Goal: Connect with others: Connect with others

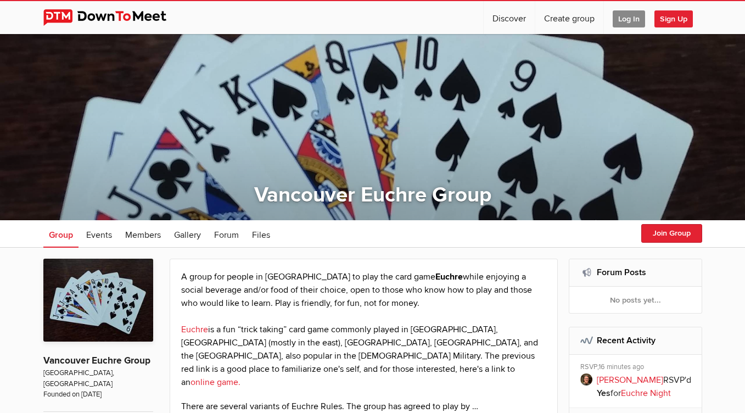
click at [621, 23] on span "Log In" at bounding box center [629, 18] width 32 height 17
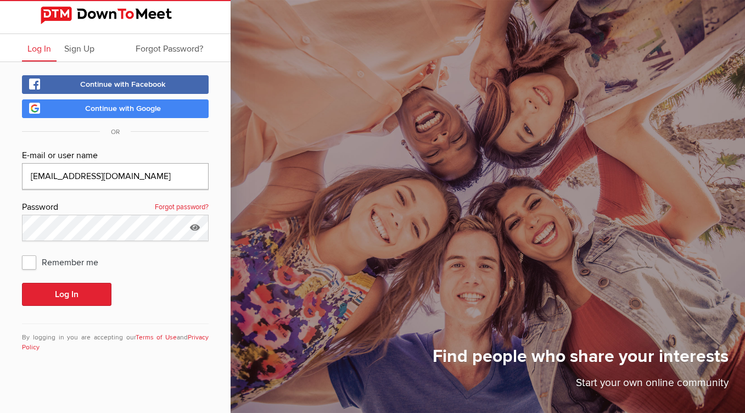
type input "[EMAIL_ADDRESS][DOMAIN_NAME]"
click at [68, 297] on button "Log In" at bounding box center [66, 294] width 89 height 23
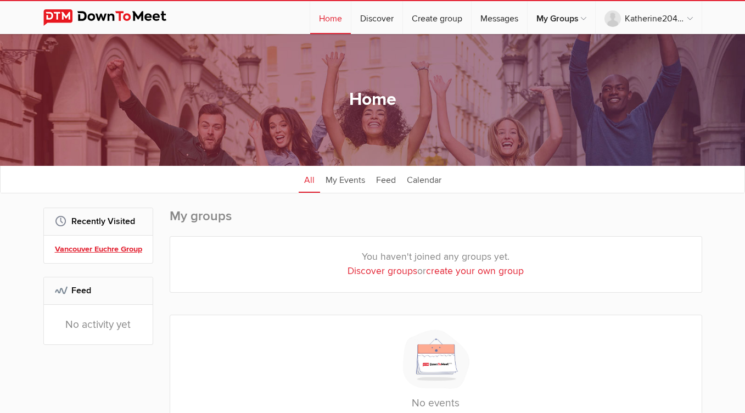
click at [125, 246] on link "Vancouver Euchre Group" at bounding box center [100, 249] width 90 height 12
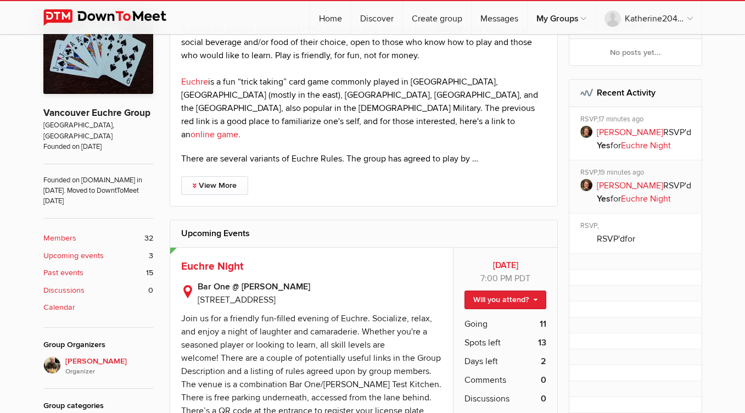
scroll to position [102, 0]
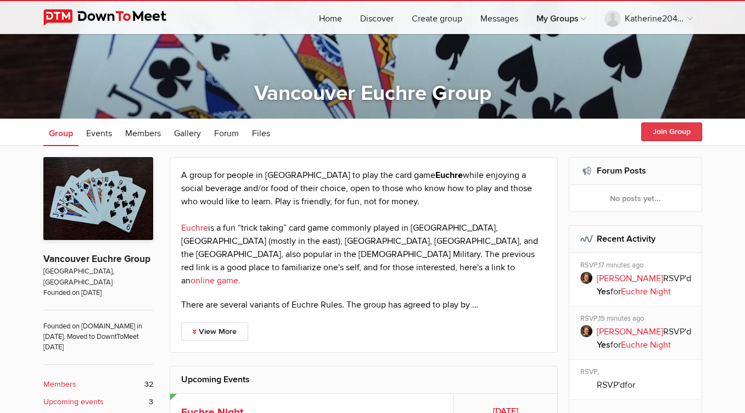
click at [668, 131] on button "Join Group" at bounding box center [671, 131] width 61 height 19
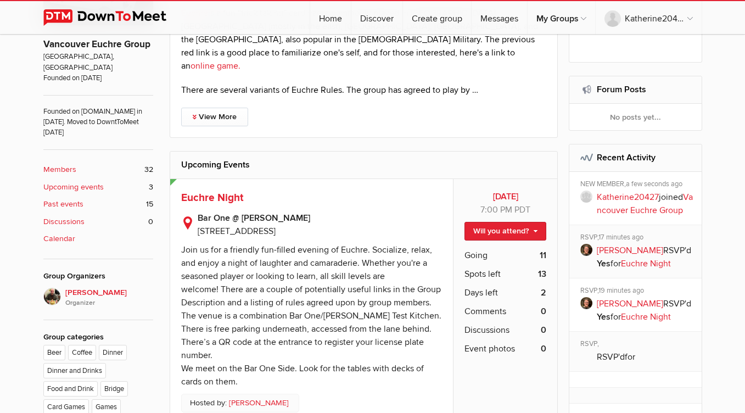
scroll to position [316, 0]
click at [538, 222] on link "Will you attend?" at bounding box center [505, 231] width 82 height 19
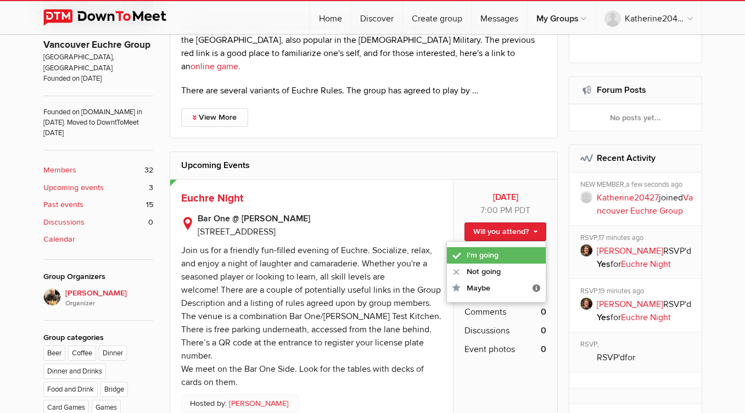
click at [496, 247] on link "I'm going" at bounding box center [496, 255] width 99 height 16
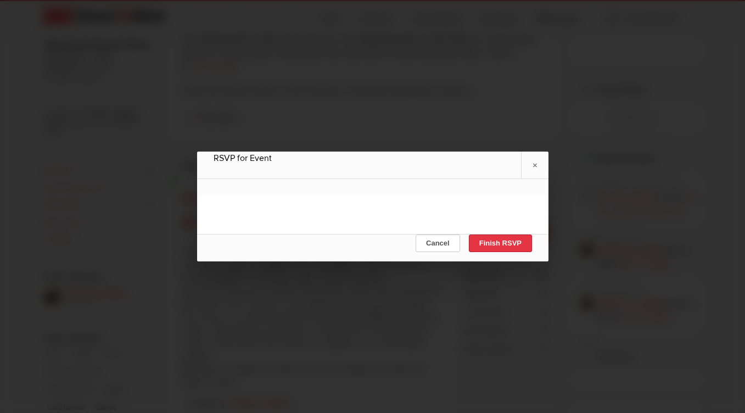
click at [496, 242] on button "Finish RSVP" at bounding box center [499, 243] width 63 height 18
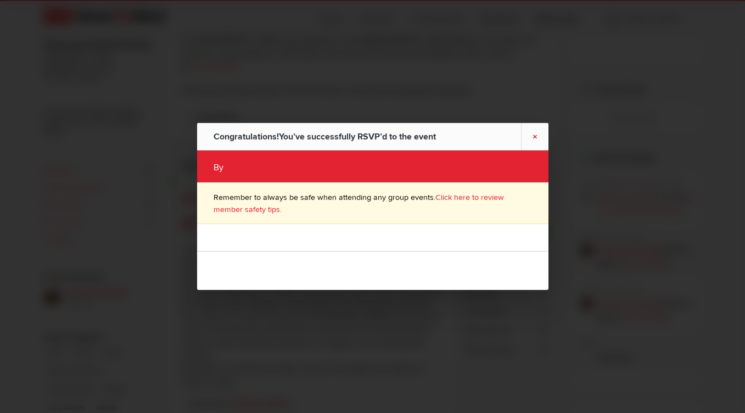
click at [533, 139] on link "×" at bounding box center [534, 136] width 27 height 27
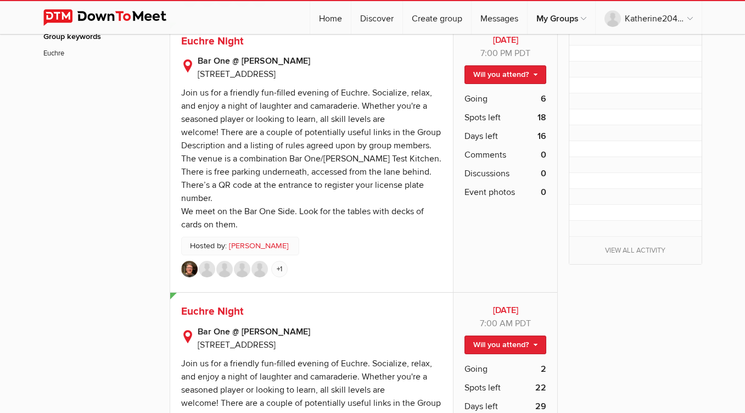
scroll to position [744, 0]
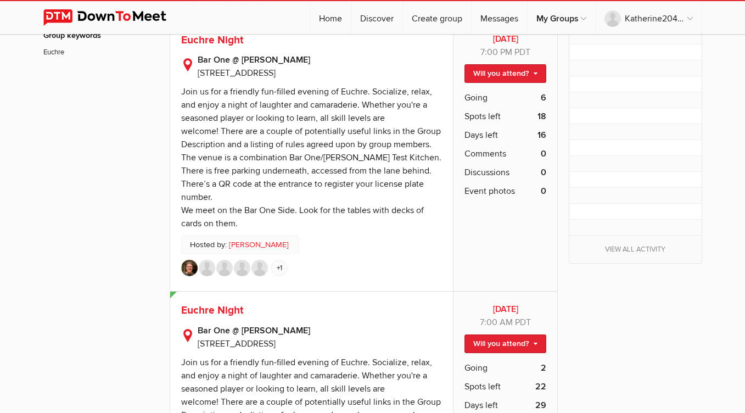
click at [207, 260] on img at bounding box center [207, 268] width 16 height 16
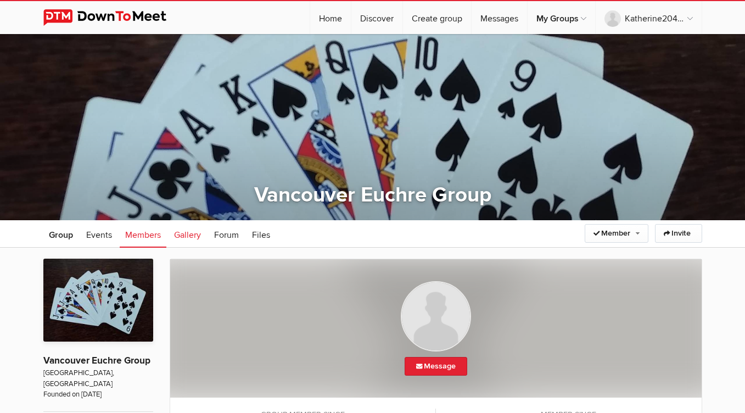
click at [193, 237] on span "Gallery" at bounding box center [187, 234] width 27 height 11
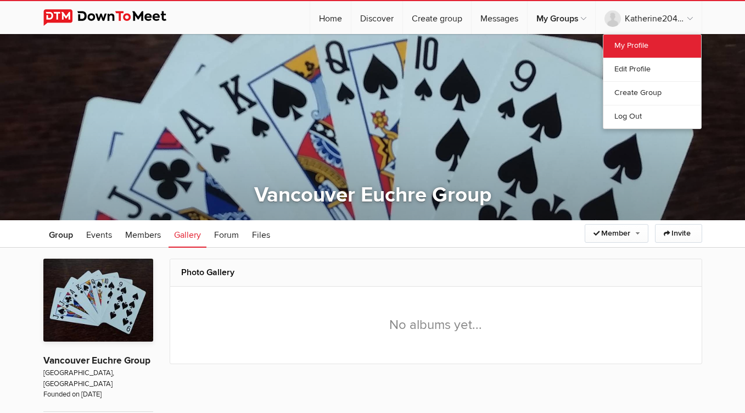
click at [640, 47] on link "My Profile" at bounding box center [652, 46] width 98 height 23
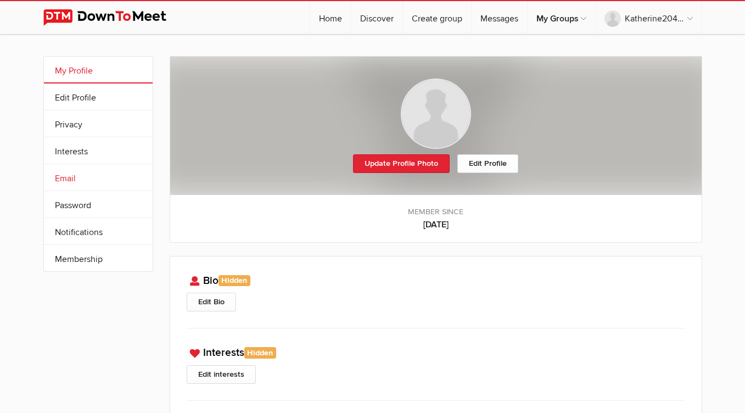
click at [75, 177] on link "Email" at bounding box center [98, 177] width 109 height 26
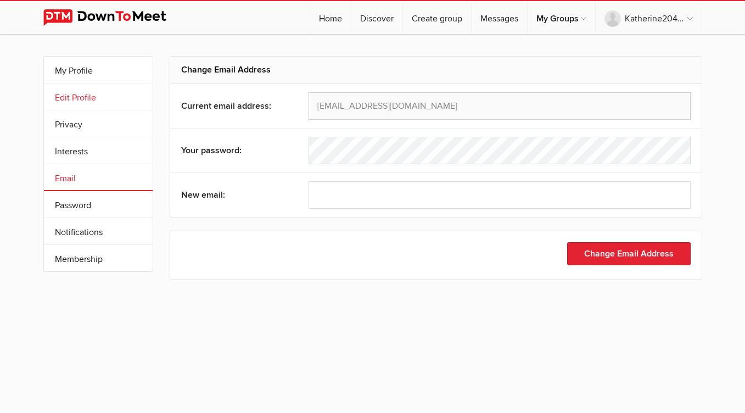
click at [89, 97] on link "Edit Profile" at bounding box center [98, 96] width 109 height 26
select select
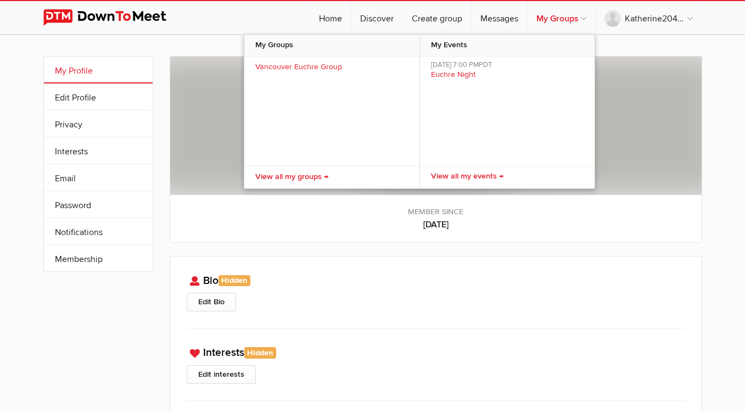
click at [542, 15] on link "My Groups" at bounding box center [562, 17] width 68 height 33
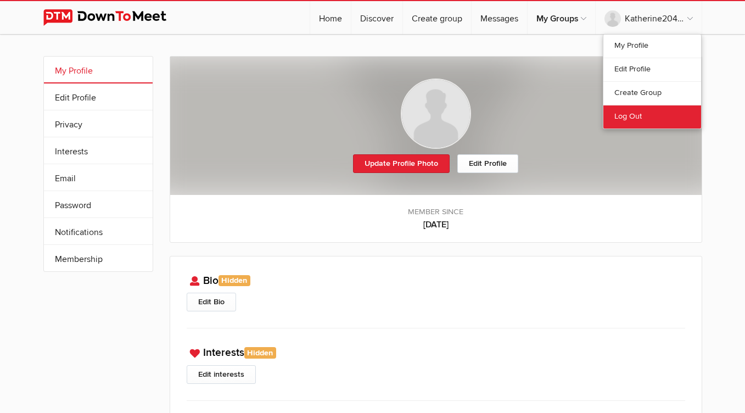
click at [643, 117] on link "Log Out" at bounding box center [652, 117] width 98 height 24
